Goal: Task Accomplishment & Management: Manage account settings

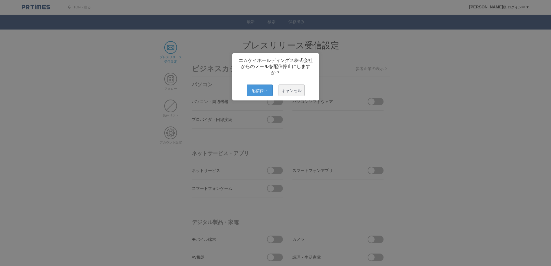
click at [254, 95] on span "配信停止" at bounding box center [260, 90] width 26 height 12
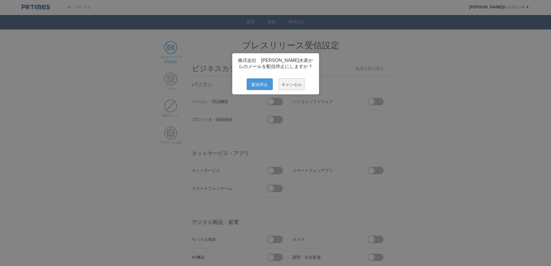
click at [257, 90] on span "配信停止" at bounding box center [260, 84] width 26 height 12
